Goal: Download file/media: Download file/media

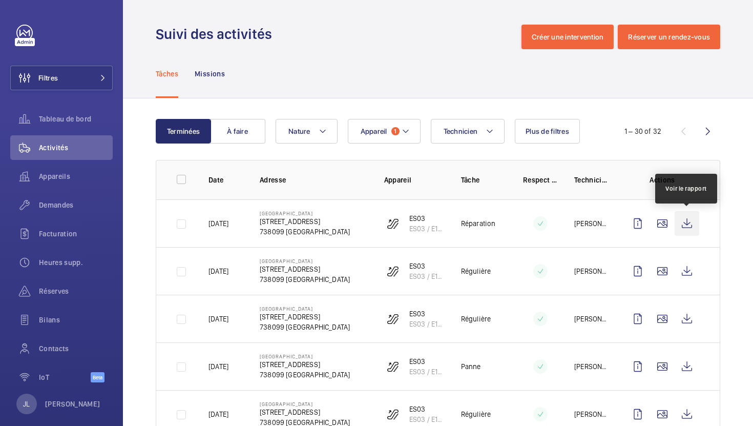
click at [692, 225] on wm-front-icon-button at bounding box center [686, 223] width 25 height 25
click at [689, 224] on wm-front-icon-button at bounding box center [686, 223] width 25 height 25
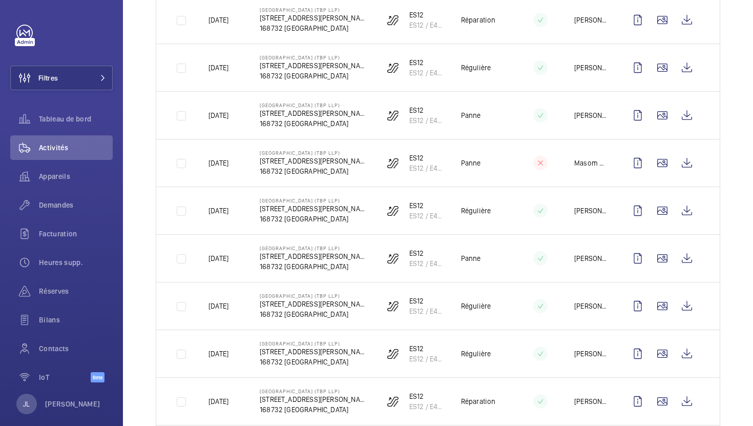
scroll to position [994, 0]
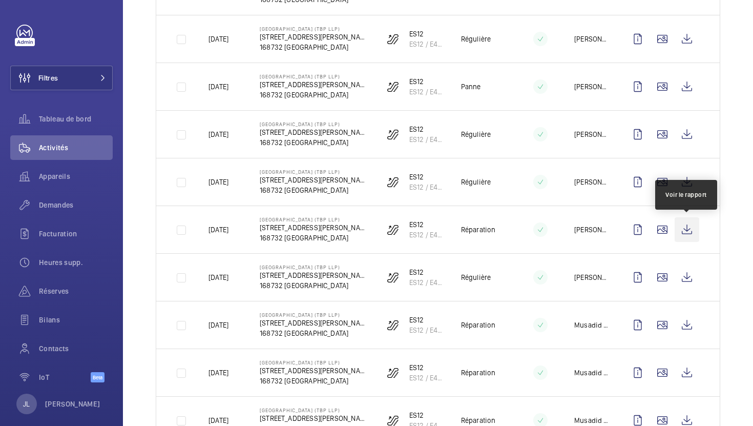
click at [680, 227] on wm-front-icon-button at bounding box center [686, 229] width 25 height 25
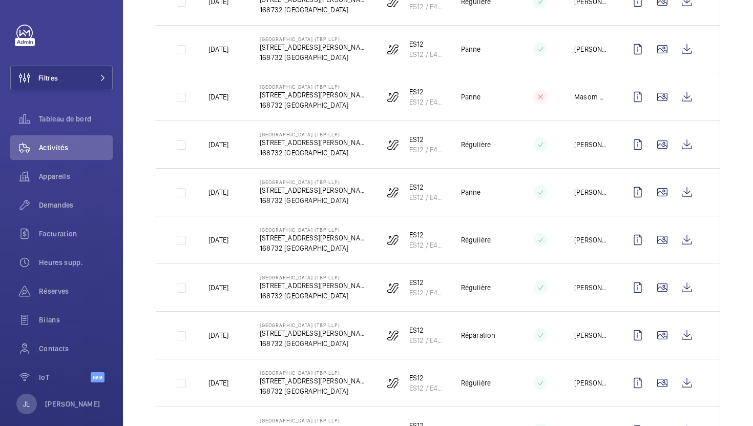
scroll to position [888, 0]
click at [684, 193] on wm-front-icon-button at bounding box center [686, 192] width 25 height 25
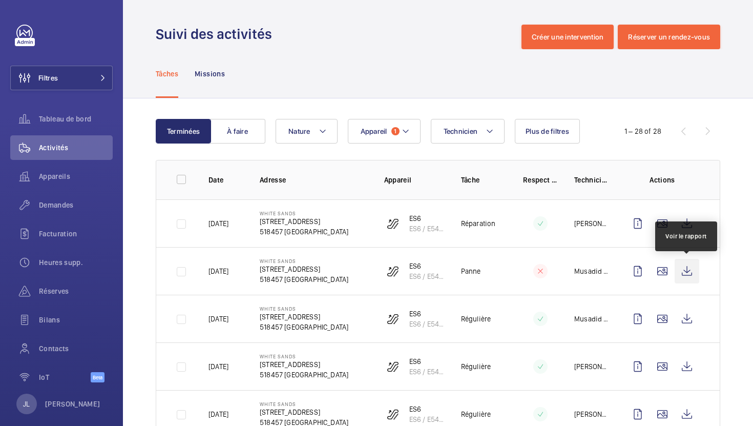
click at [687, 272] on wm-front-icon-button at bounding box center [686, 271] width 25 height 25
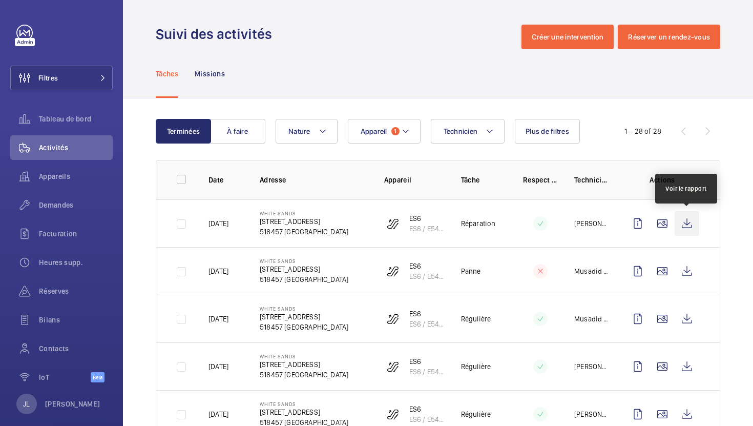
click at [683, 223] on wm-front-icon-button at bounding box center [686, 223] width 25 height 25
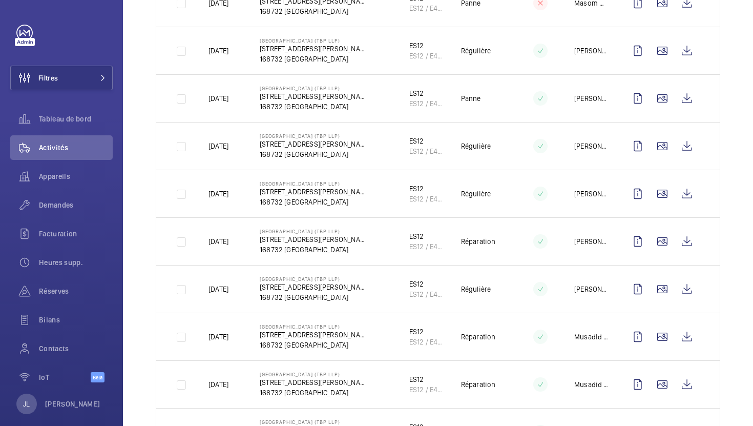
scroll to position [921, 0]
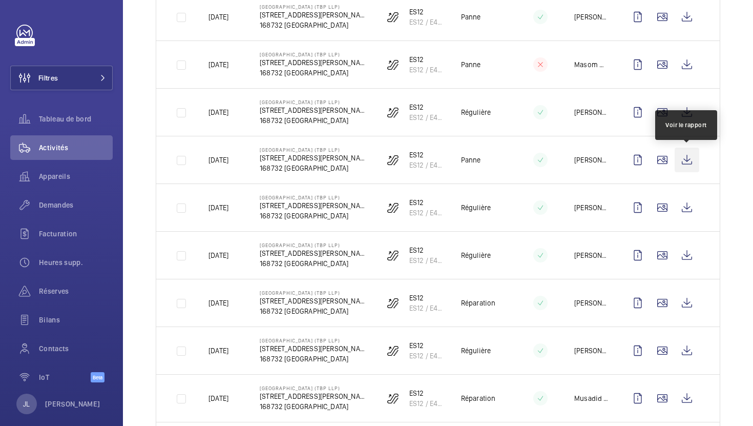
click at [691, 161] on wm-front-icon-button at bounding box center [686, 159] width 25 height 25
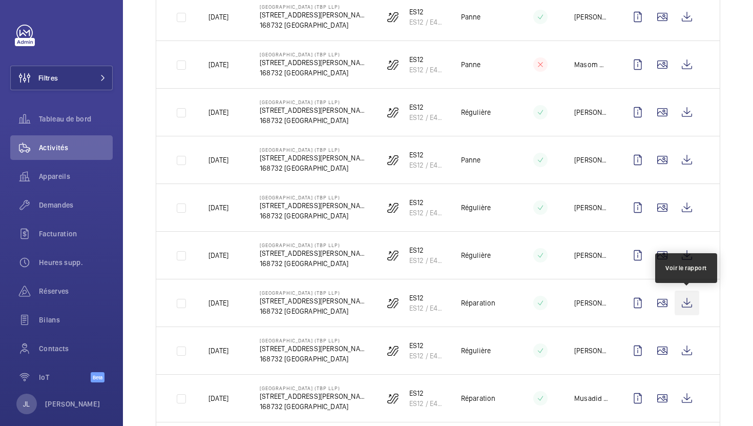
click at [690, 305] on wm-front-icon-button at bounding box center [686, 302] width 25 height 25
click at [685, 303] on wm-front-icon-button at bounding box center [686, 302] width 25 height 25
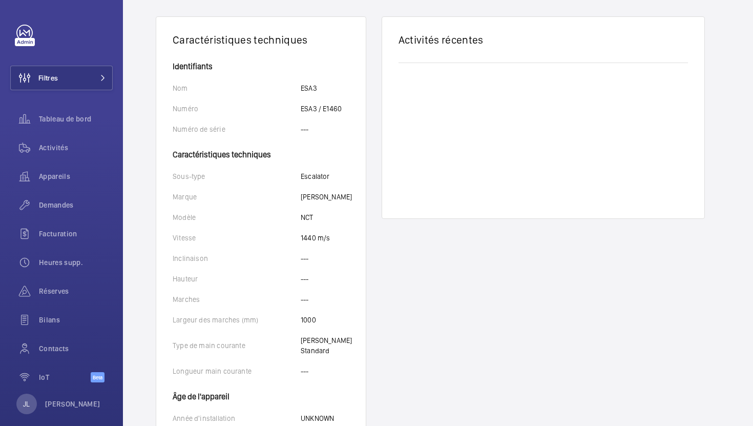
scroll to position [354, 0]
